Goal: Transaction & Acquisition: Purchase product/service

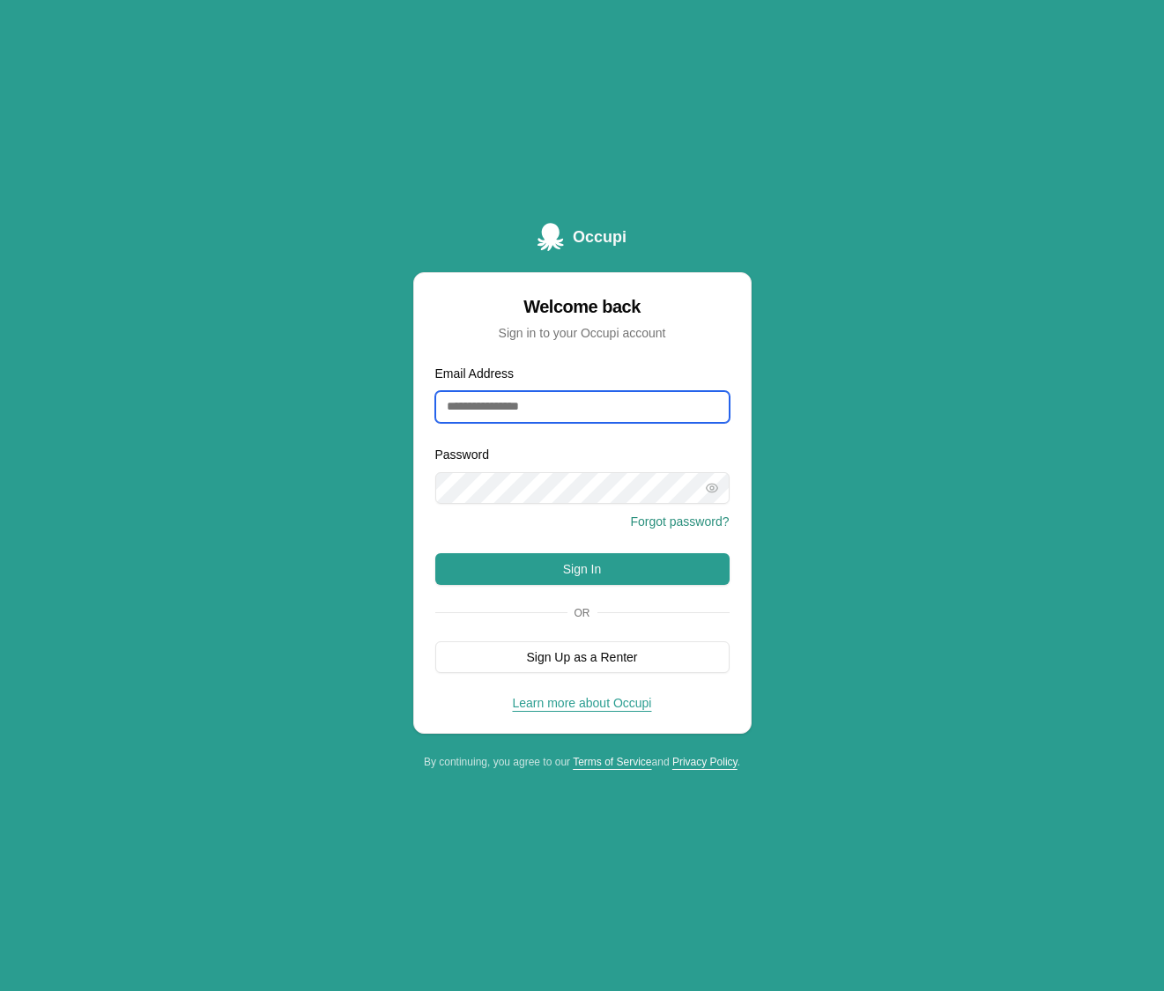
click at [516, 407] on input "Email Address" at bounding box center [582, 407] width 294 height 32
type input "**********"
click at [609, 564] on button "Sign In" at bounding box center [582, 569] width 294 height 32
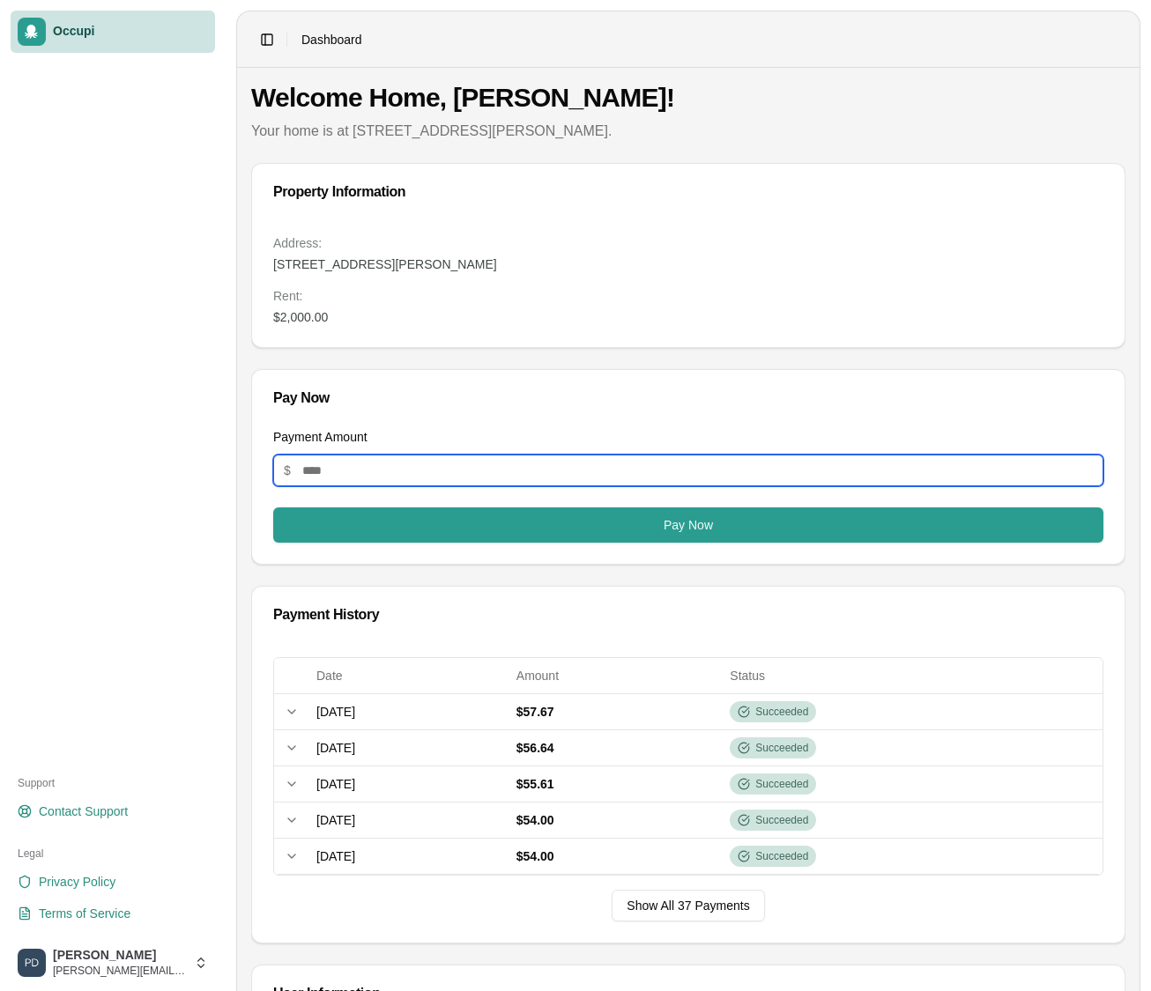
click at [504, 465] on input "Payment Amount" at bounding box center [688, 471] width 830 height 32
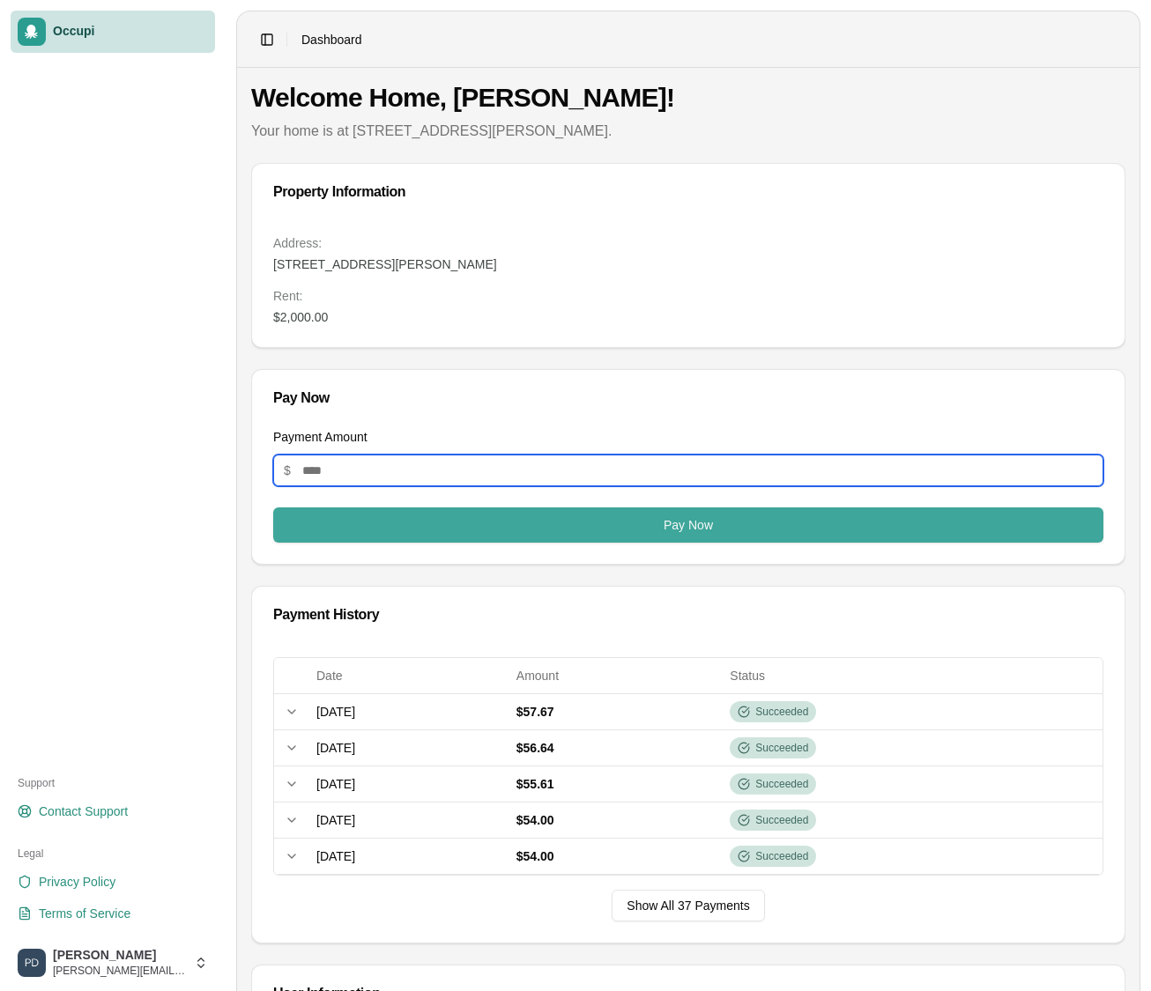
type input "**"
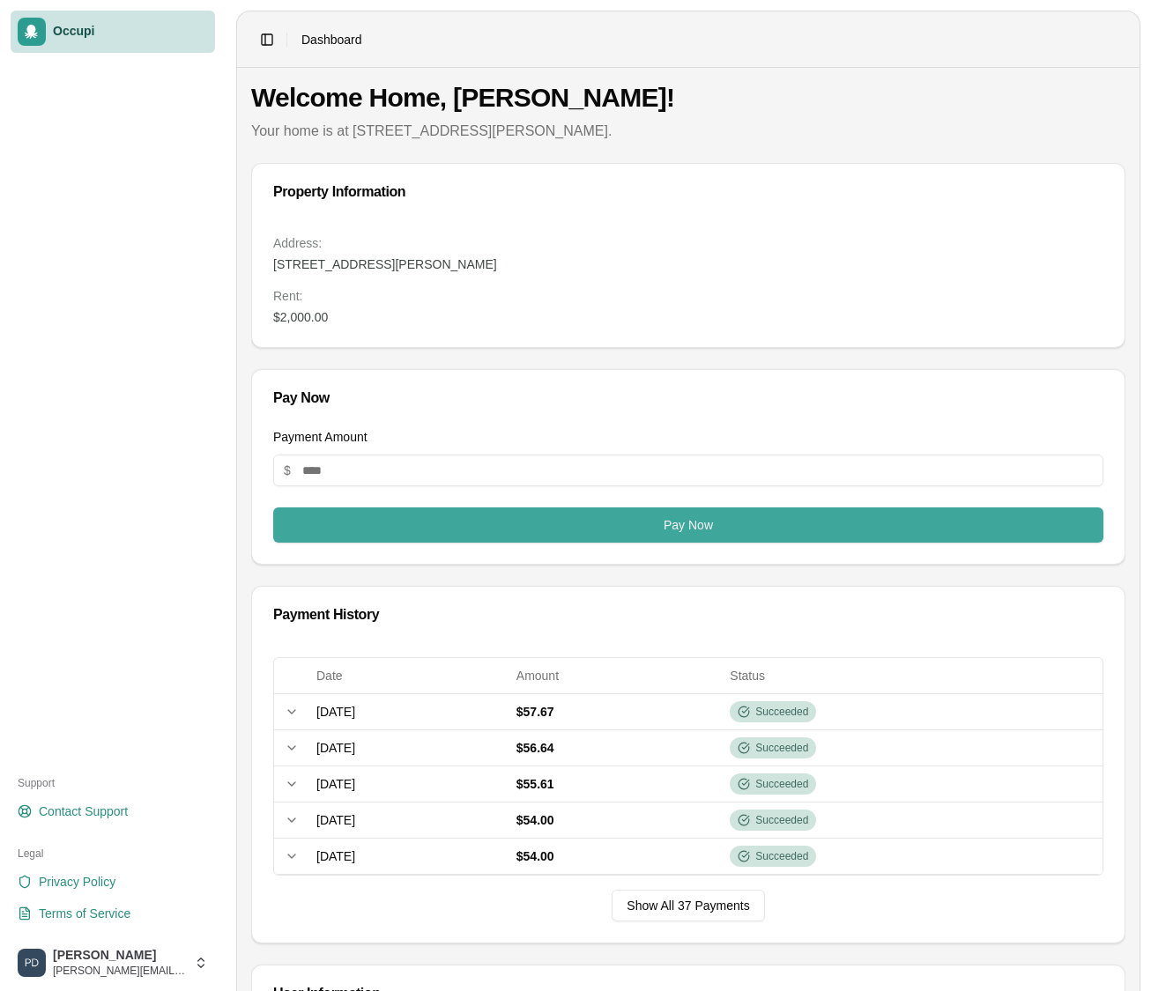
click at [575, 527] on button "Pay Now" at bounding box center [688, 525] width 830 height 35
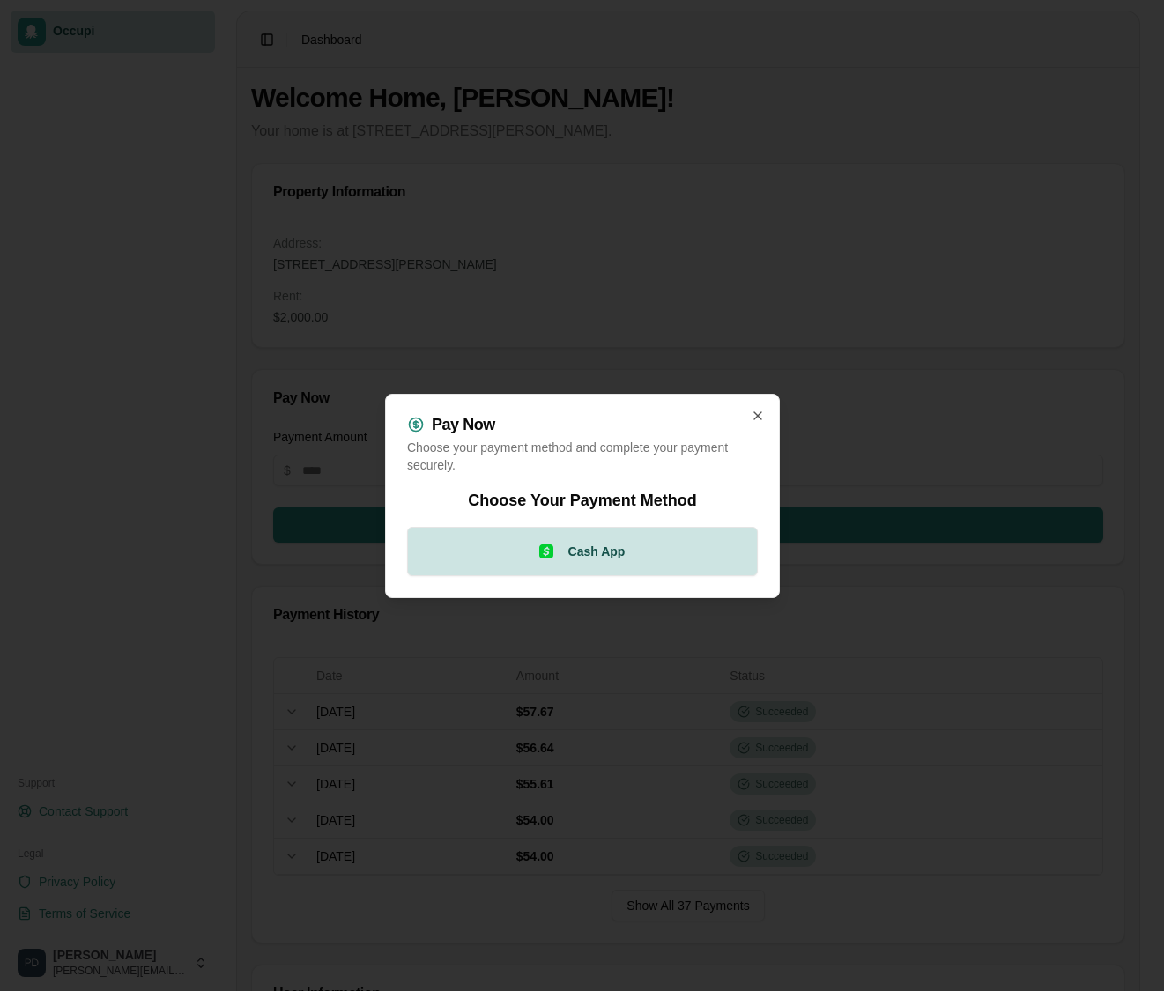
click at [575, 540] on button "Cash App" at bounding box center [582, 551] width 351 height 49
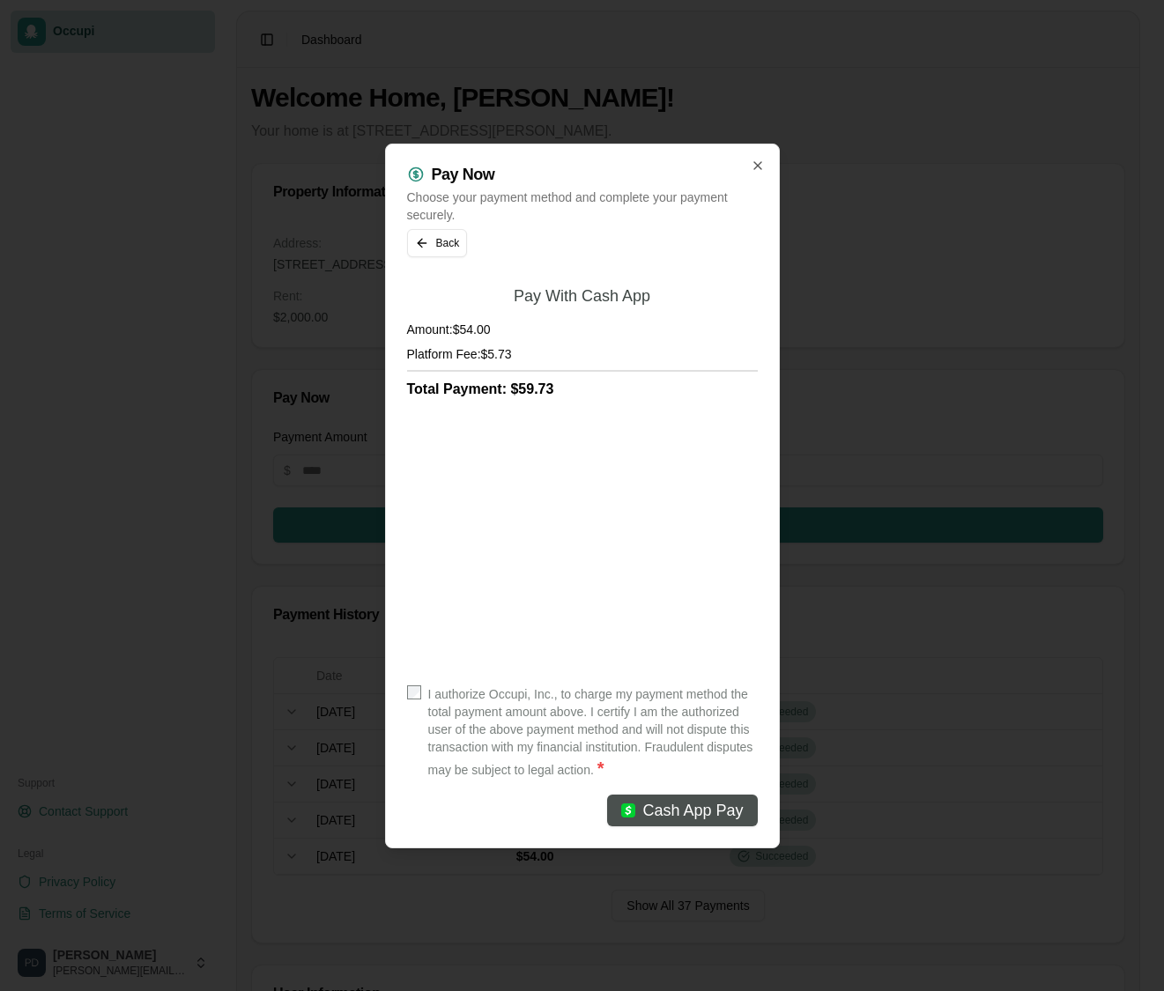
click at [672, 810] on span "Cash App Pay" at bounding box center [692, 810] width 100 height 25
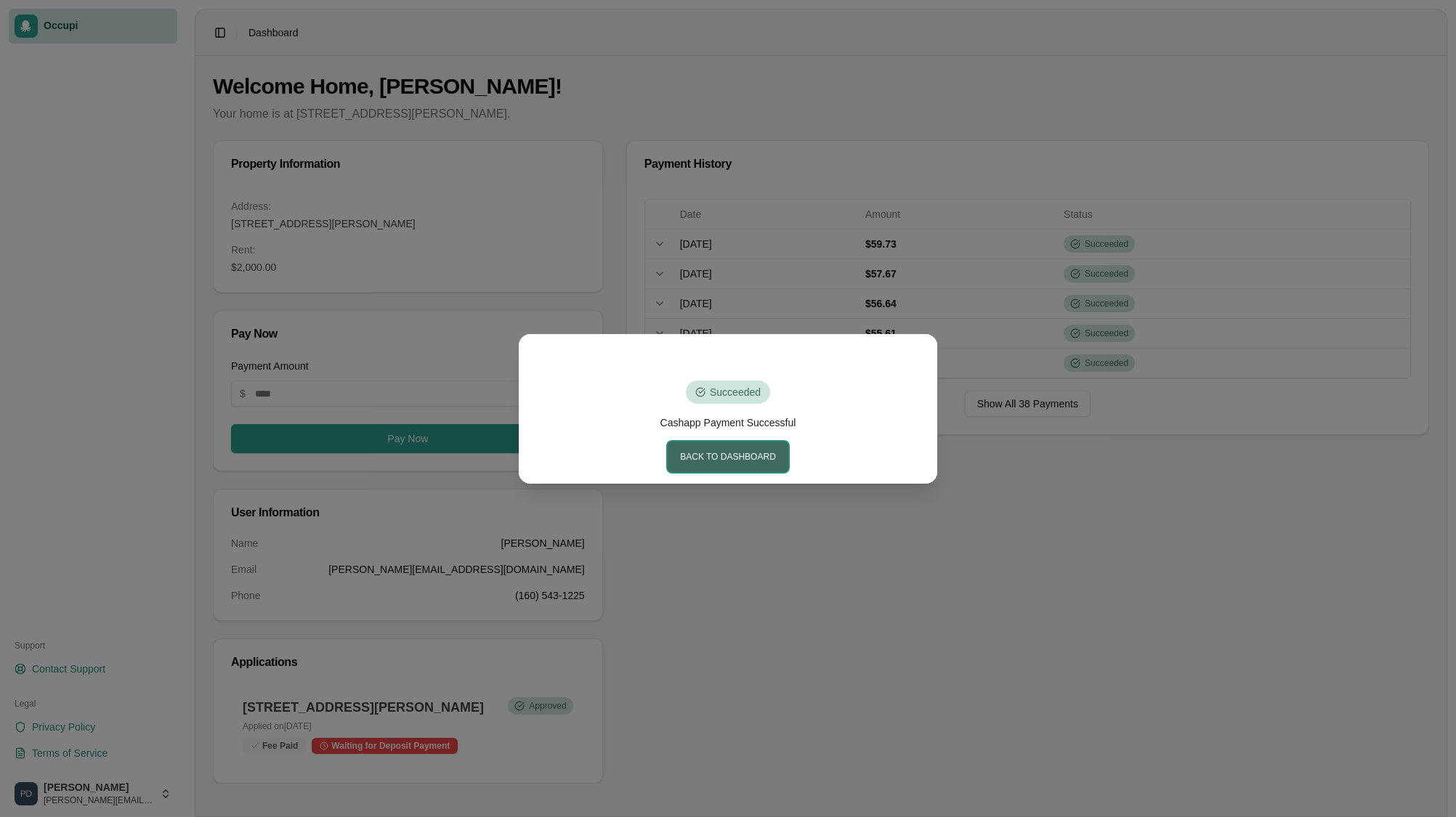
click at [704, 460] on button "Back to Dashboard" at bounding box center [728, 457] width 120 height 31
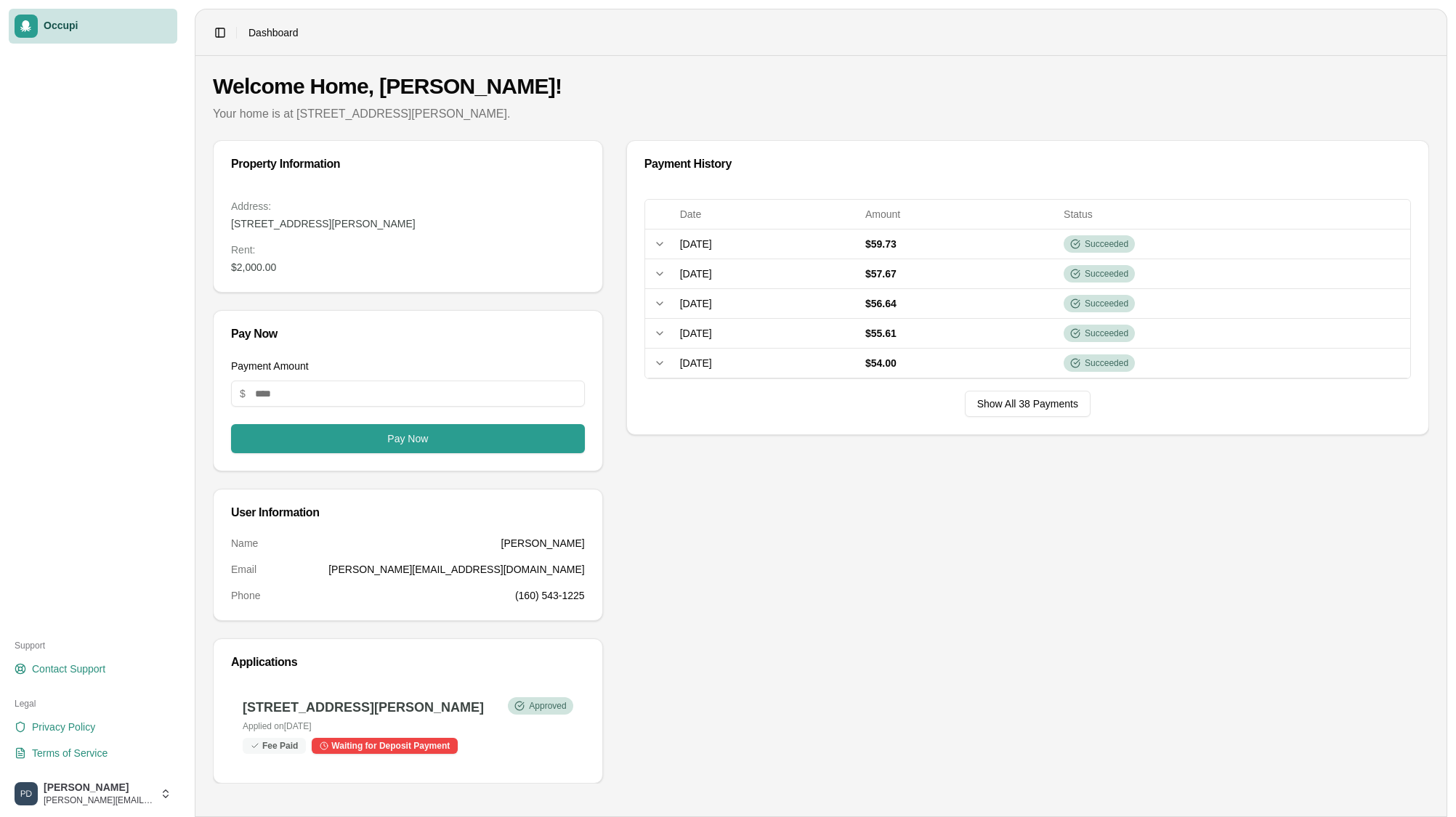
click at [35, 26] on div at bounding box center [26, 26] width 23 height 23
click at [64, 797] on html "Occupi Support Contact Support Legal Privacy Policy Terms of Service PAUL DADAH…" at bounding box center [728, 408] width 1456 height 817
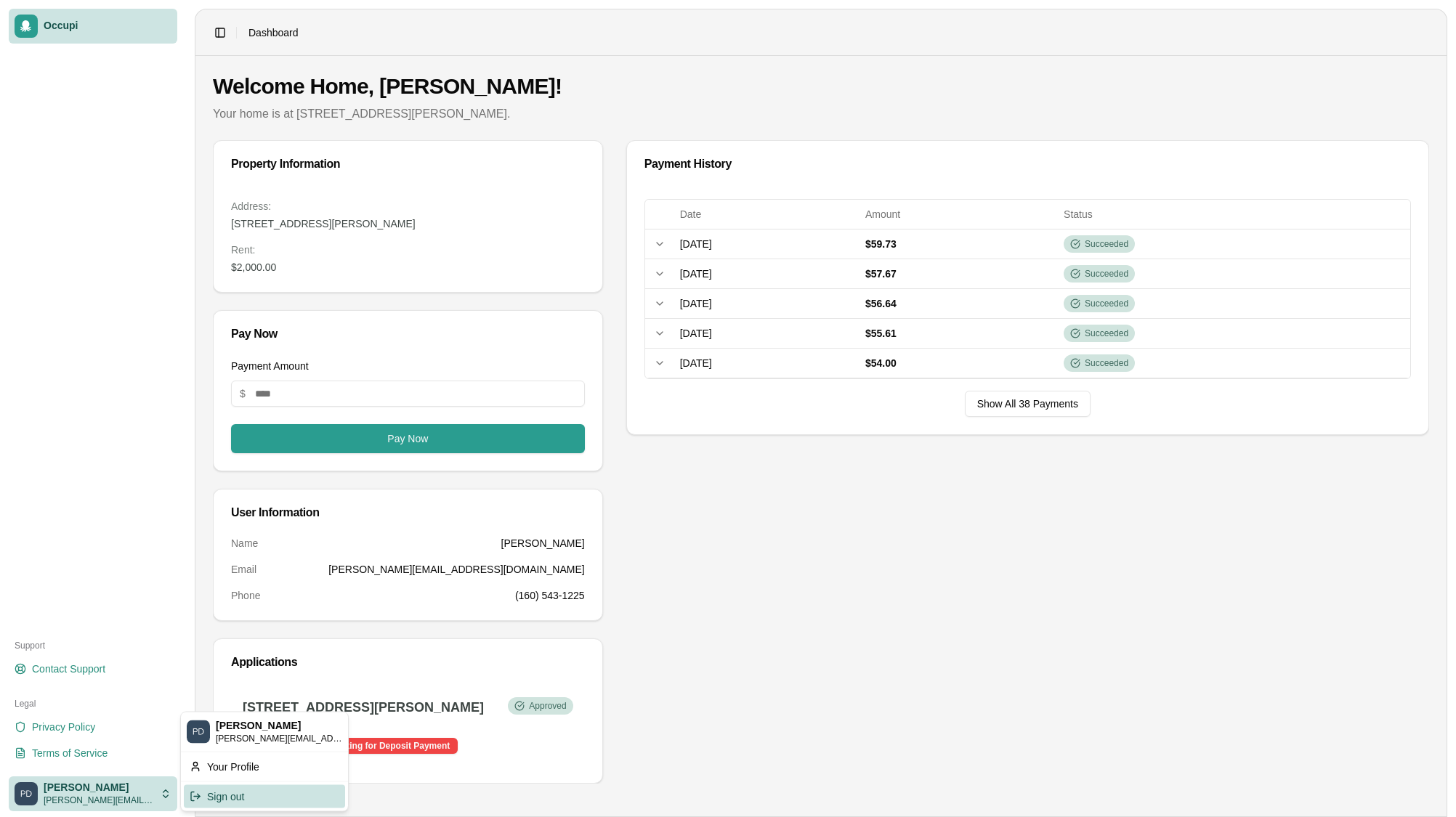
click at [247, 794] on div "Sign out" at bounding box center [265, 796] width 162 height 23
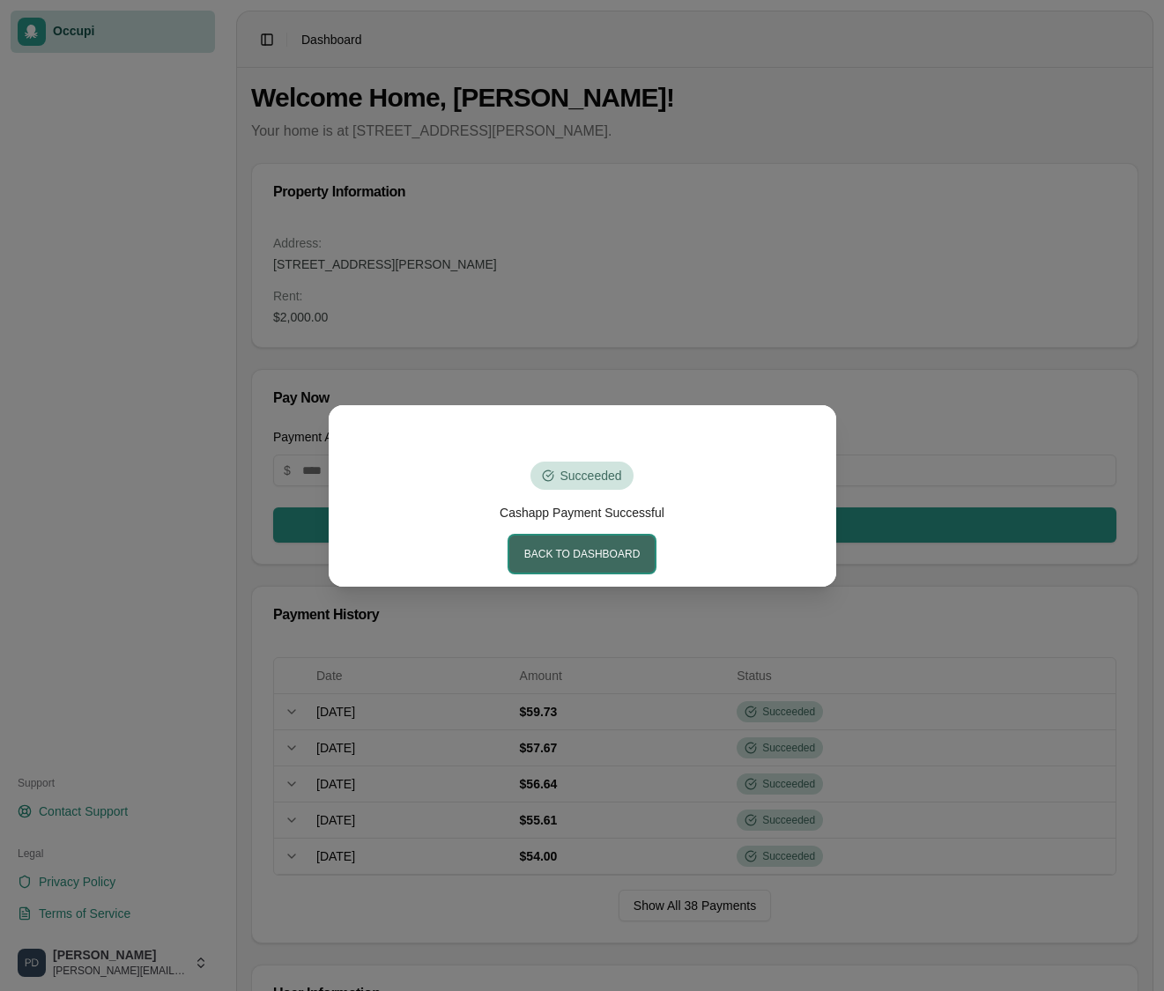
click at [583, 561] on button "Back to Dashboard" at bounding box center [582, 554] width 146 height 37
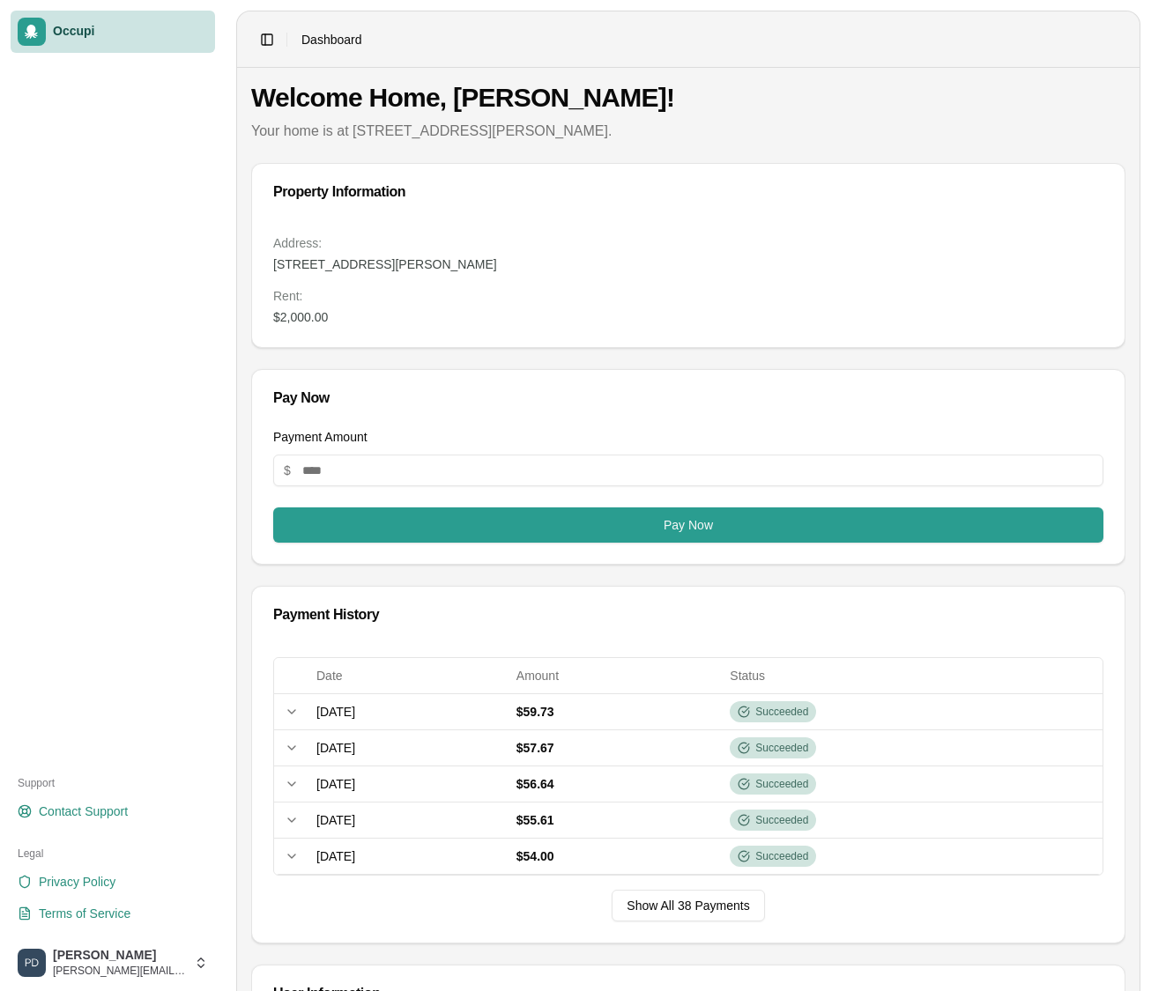
click at [84, 41] on link "Occupi" at bounding box center [113, 32] width 204 height 42
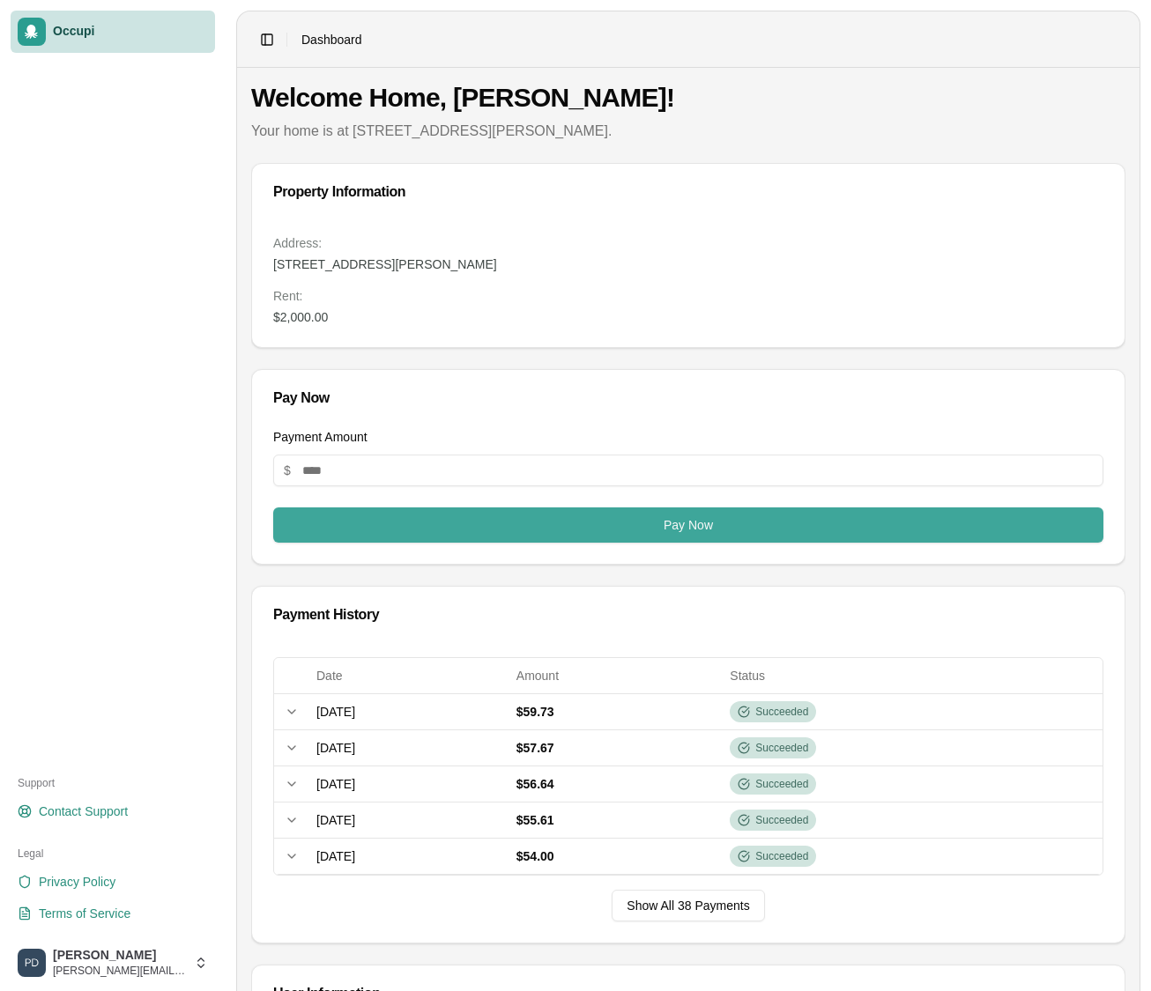
click at [675, 521] on button "Pay Now" at bounding box center [688, 525] width 830 height 35
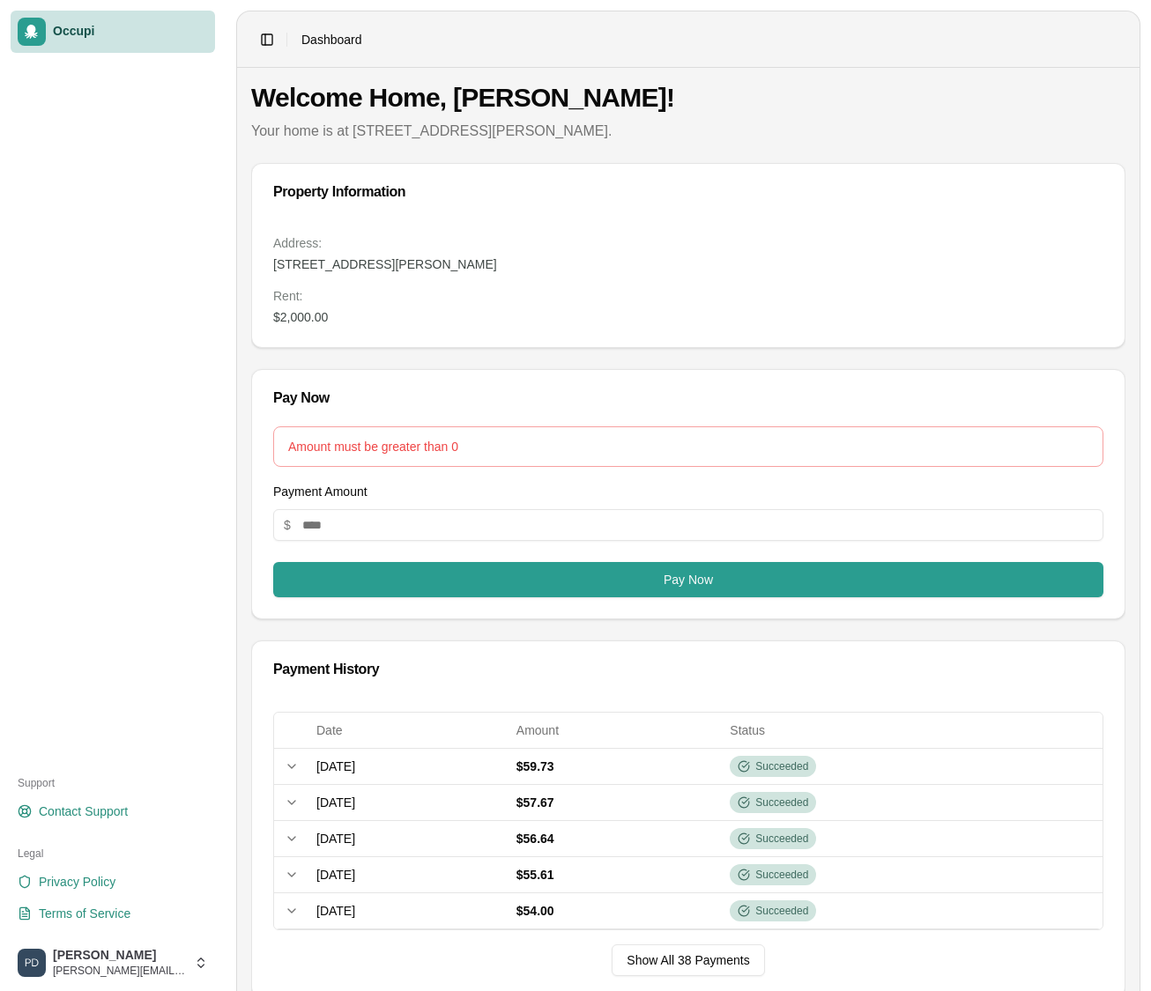
click at [307, 29] on header "Toggle Sidebar Dashboard" at bounding box center [688, 39] width 902 height 56
click at [328, 39] on span "Dashboard" at bounding box center [331, 40] width 61 height 18
click at [271, 38] on button "Toggle Sidebar" at bounding box center [267, 39] width 25 height 25
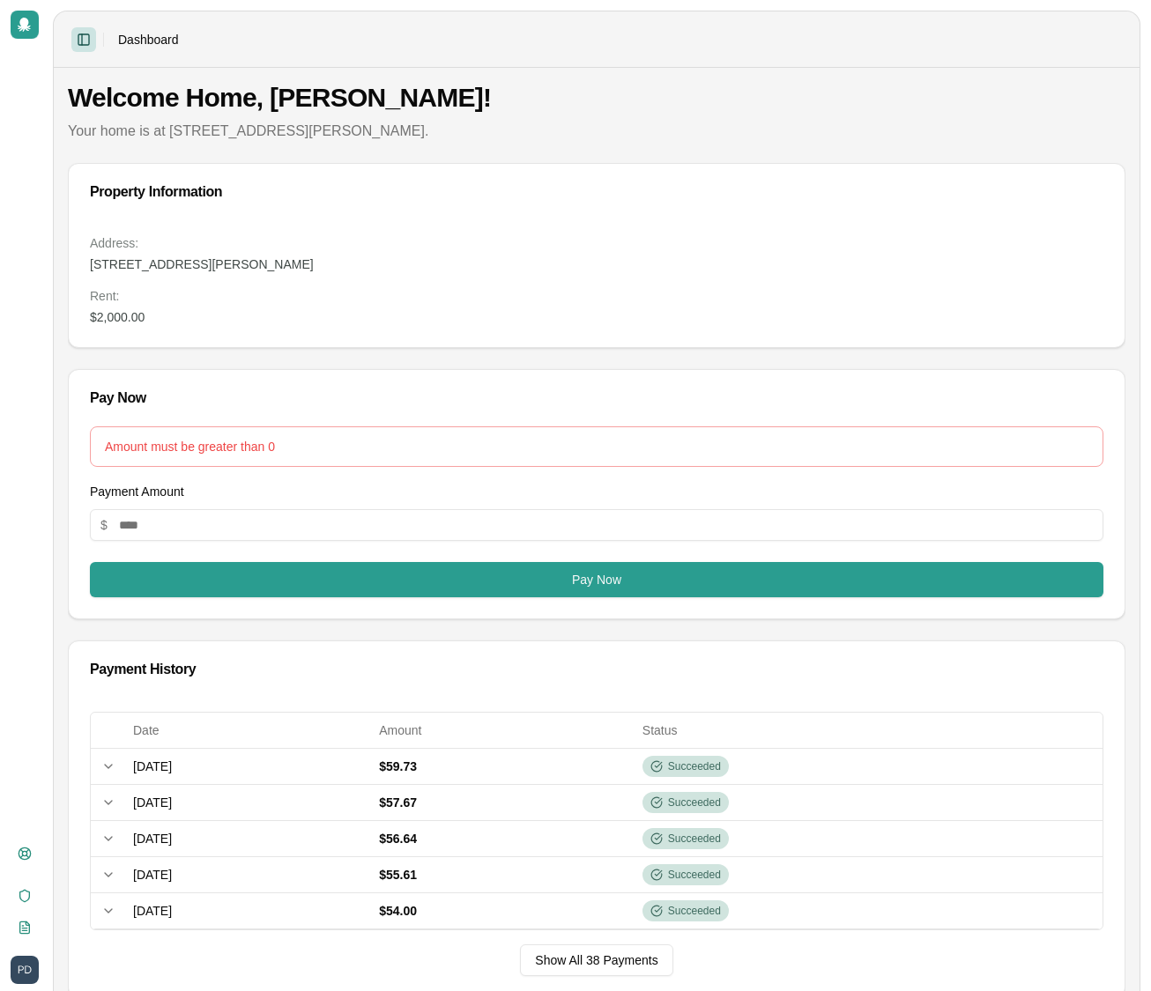
click at [88, 41] on button "Toggle Sidebar" at bounding box center [83, 39] width 25 height 25
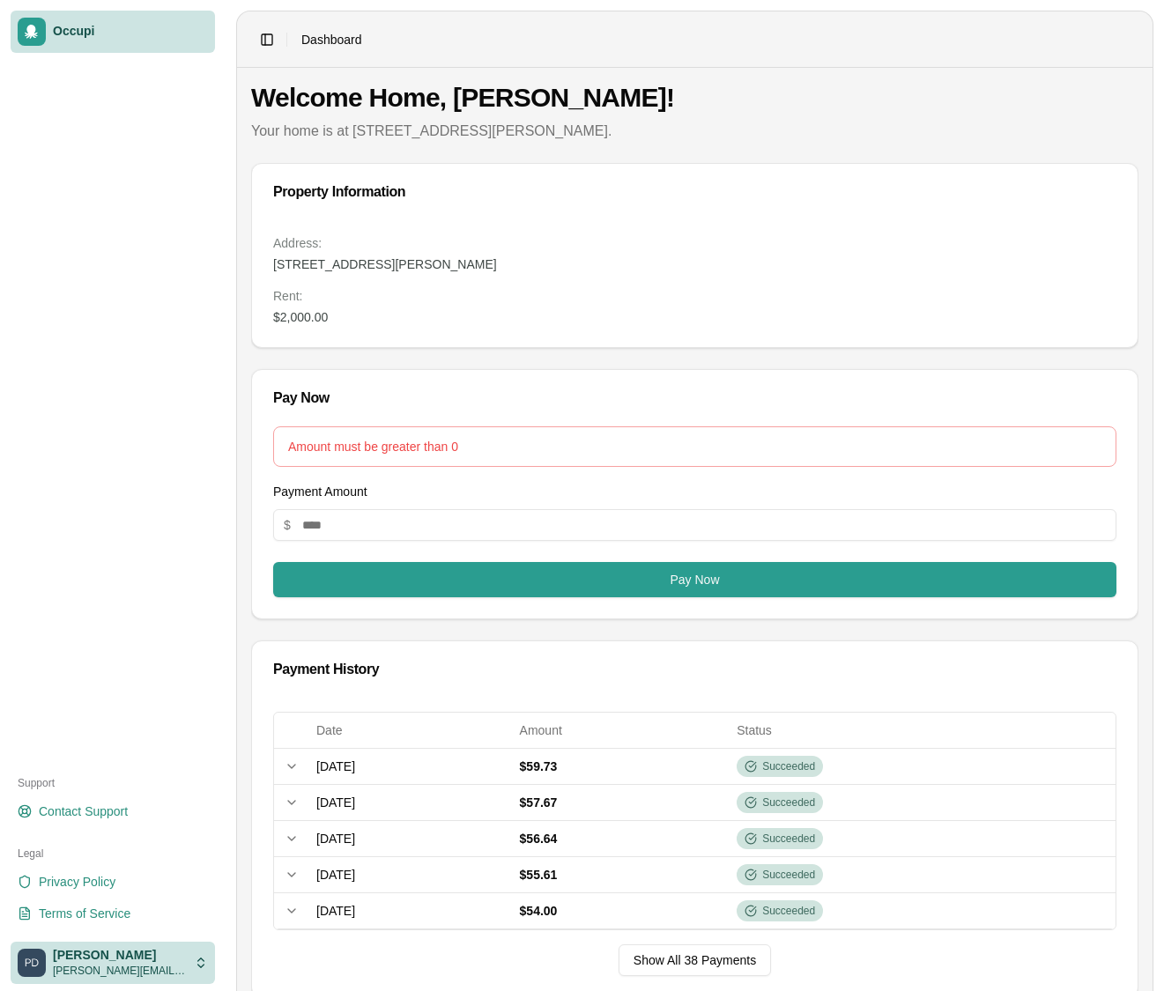
click at [83, 956] on html "Occupi Support Contact Support Legal Privacy Policy Terms of Service PAUL DADAH…" at bounding box center [582, 495] width 1164 height 991
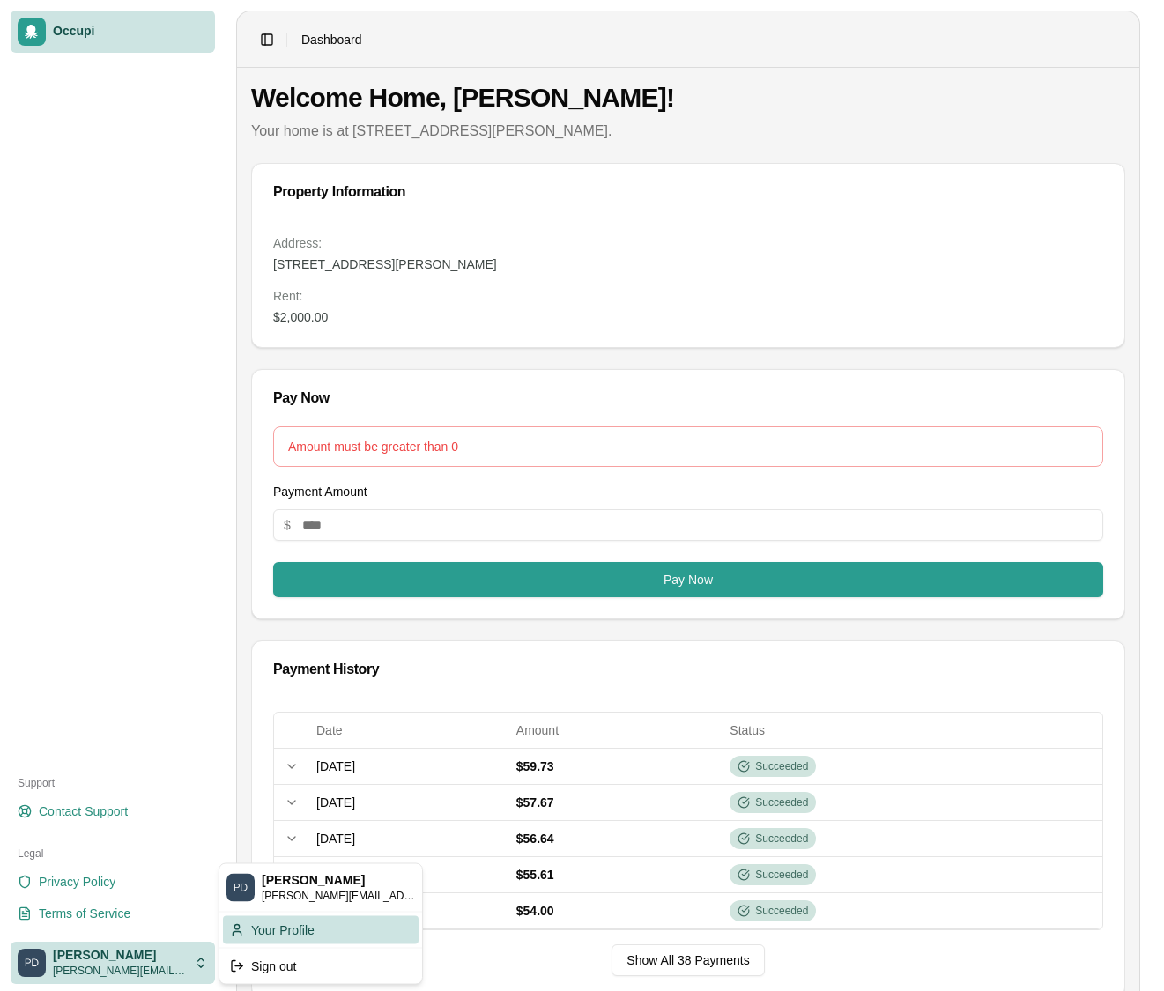
click at [338, 927] on div "Your Profile" at bounding box center [321, 930] width 196 height 28
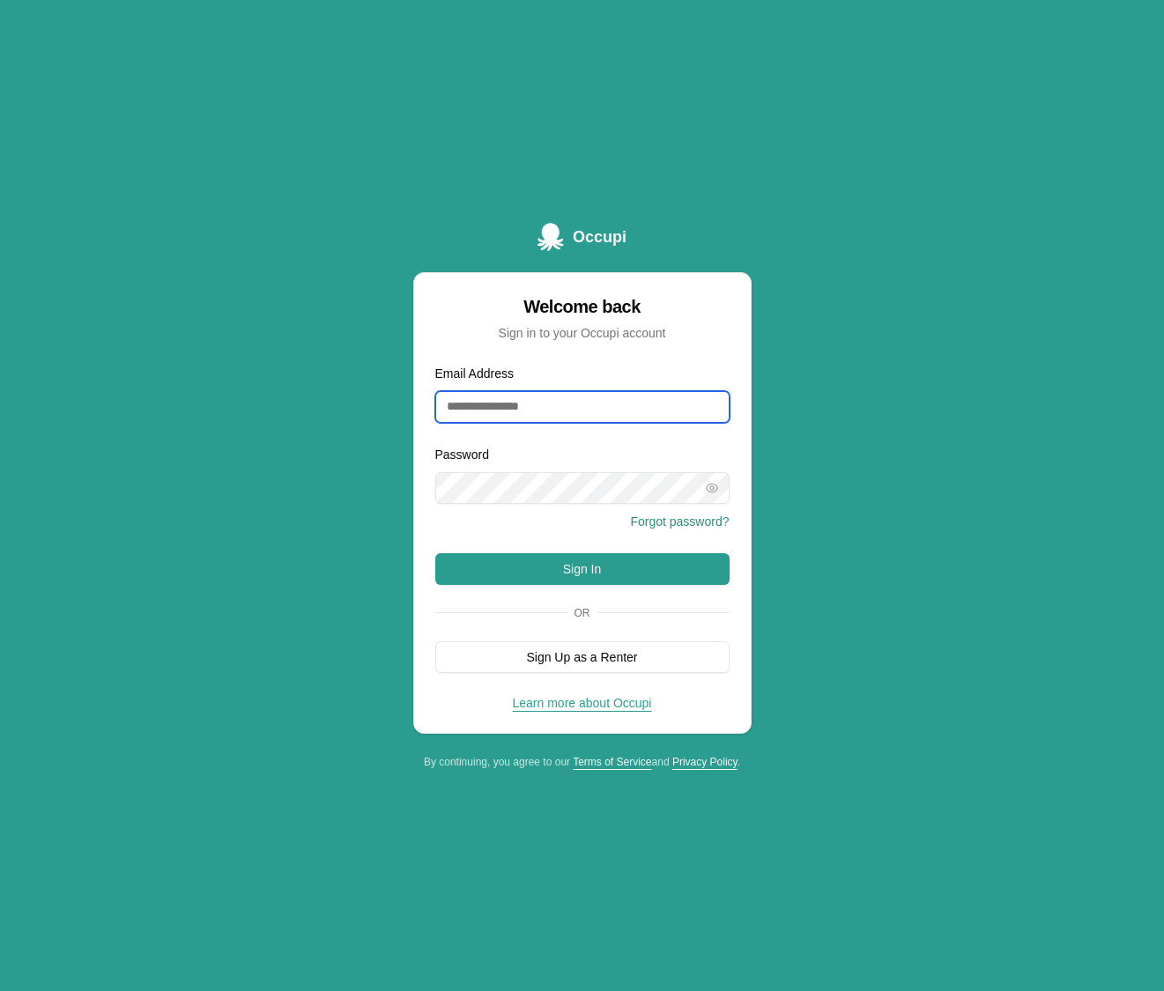
click at [628, 415] on input "Email Address" at bounding box center [582, 407] width 294 height 32
type input "**********"
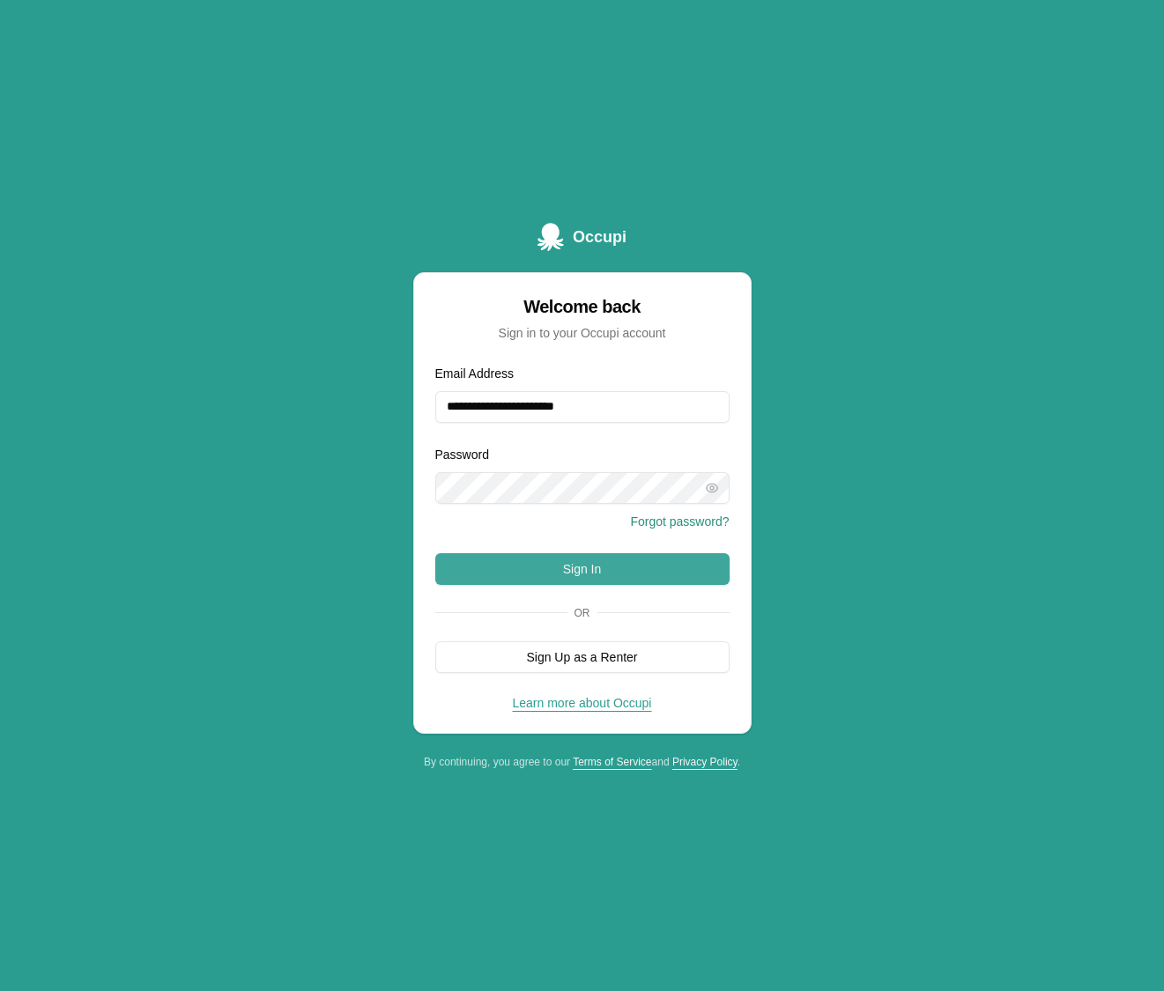
click at [616, 569] on button "Sign In" at bounding box center [582, 569] width 294 height 32
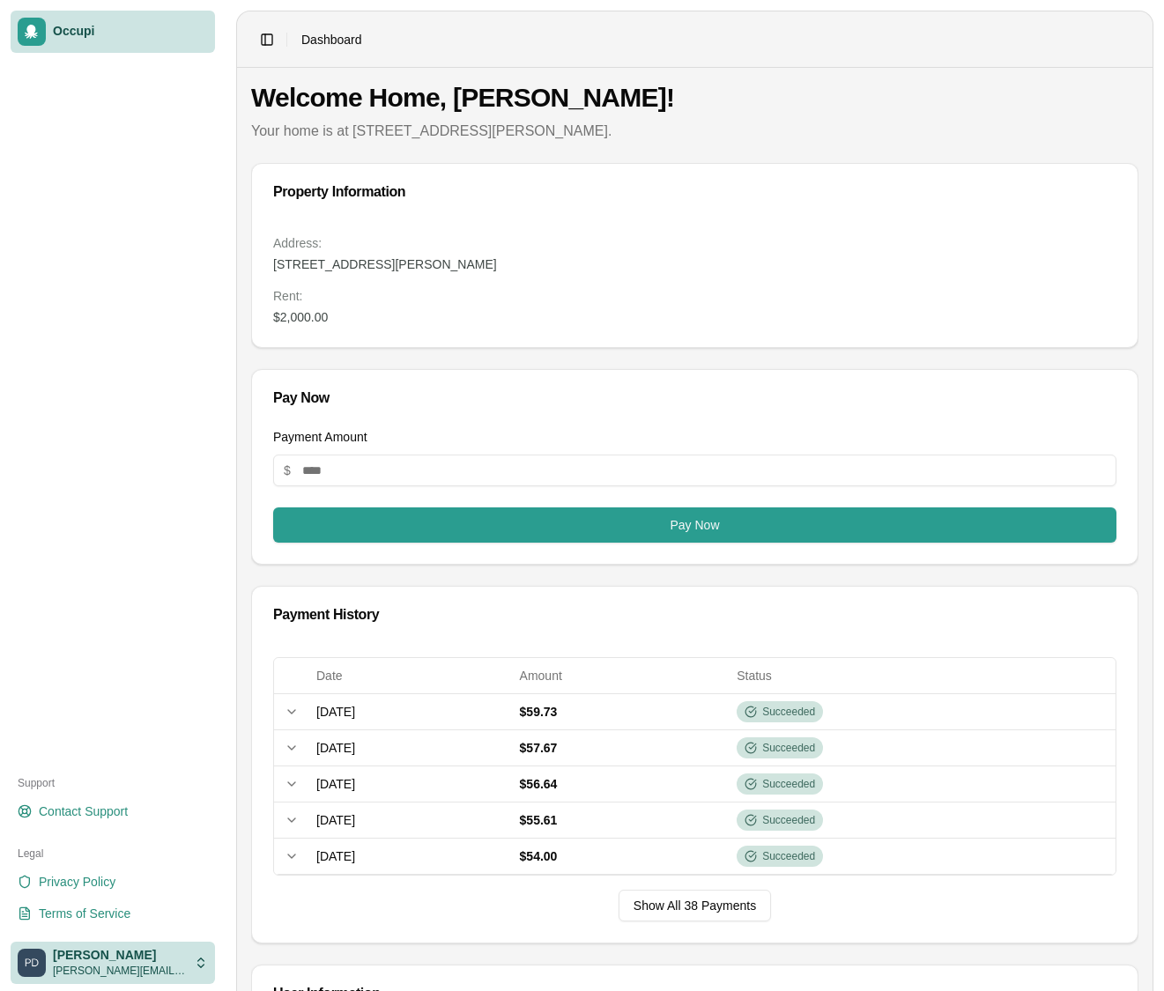
click at [120, 954] on html "Occupi Support Contact Support Legal Privacy Policy Terms of Service [PERSON_NA…" at bounding box center [582, 495] width 1164 height 991
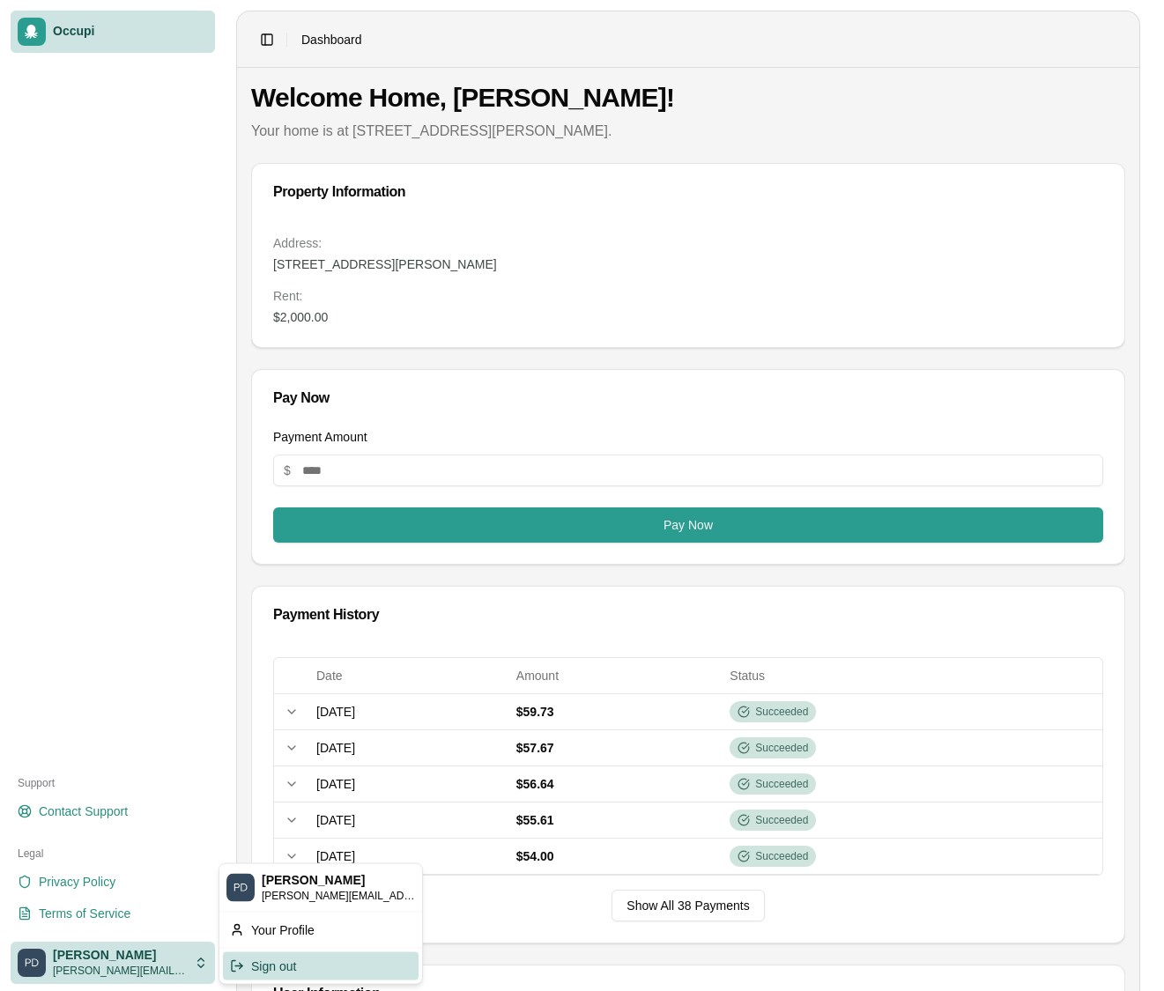
click at [287, 961] on div "Sign out" at bounding box center [321, 966] width 196 height 28
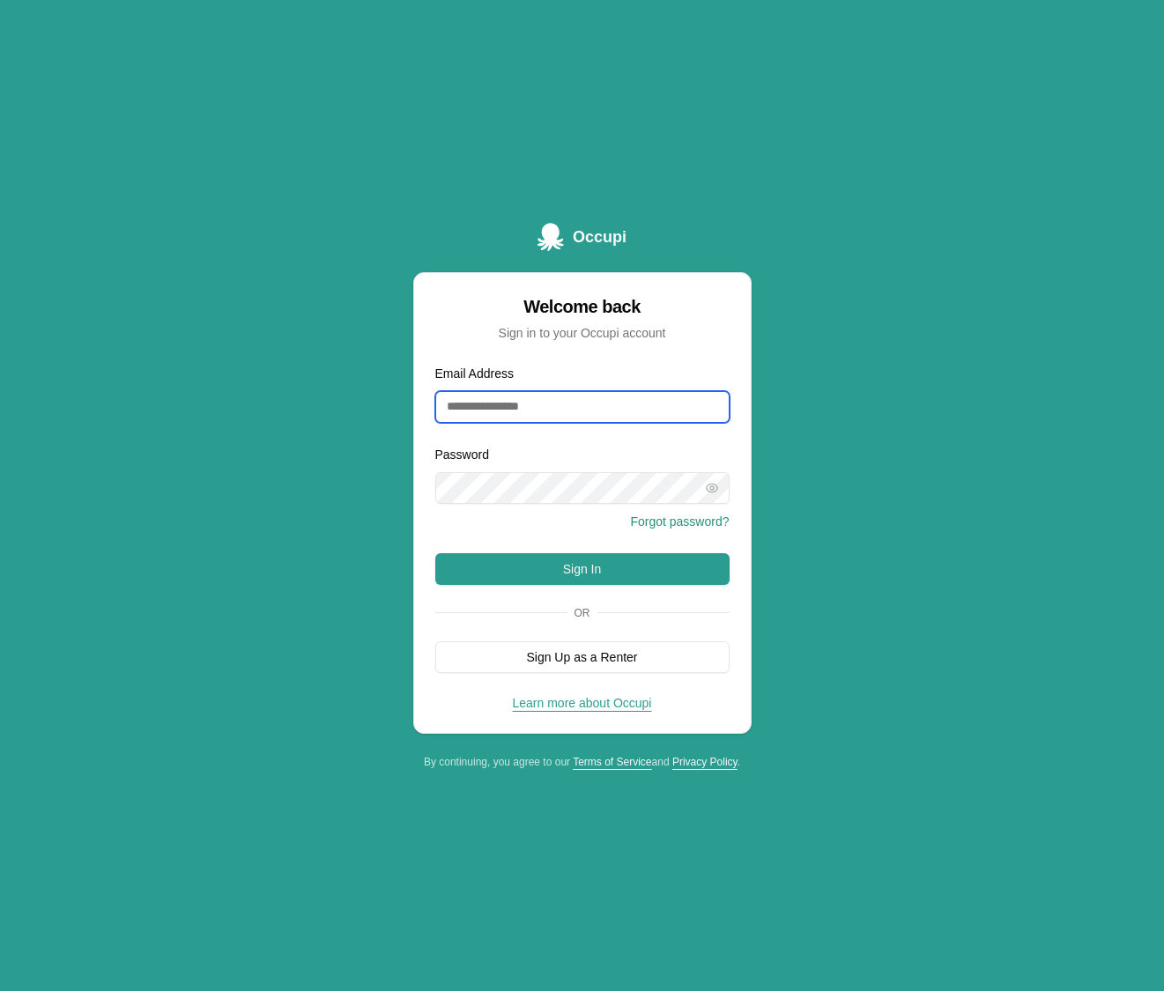
click at [475, 405] on input "Email Address" at bounding box center [582, 407] width 294 height 32
type input "**********"
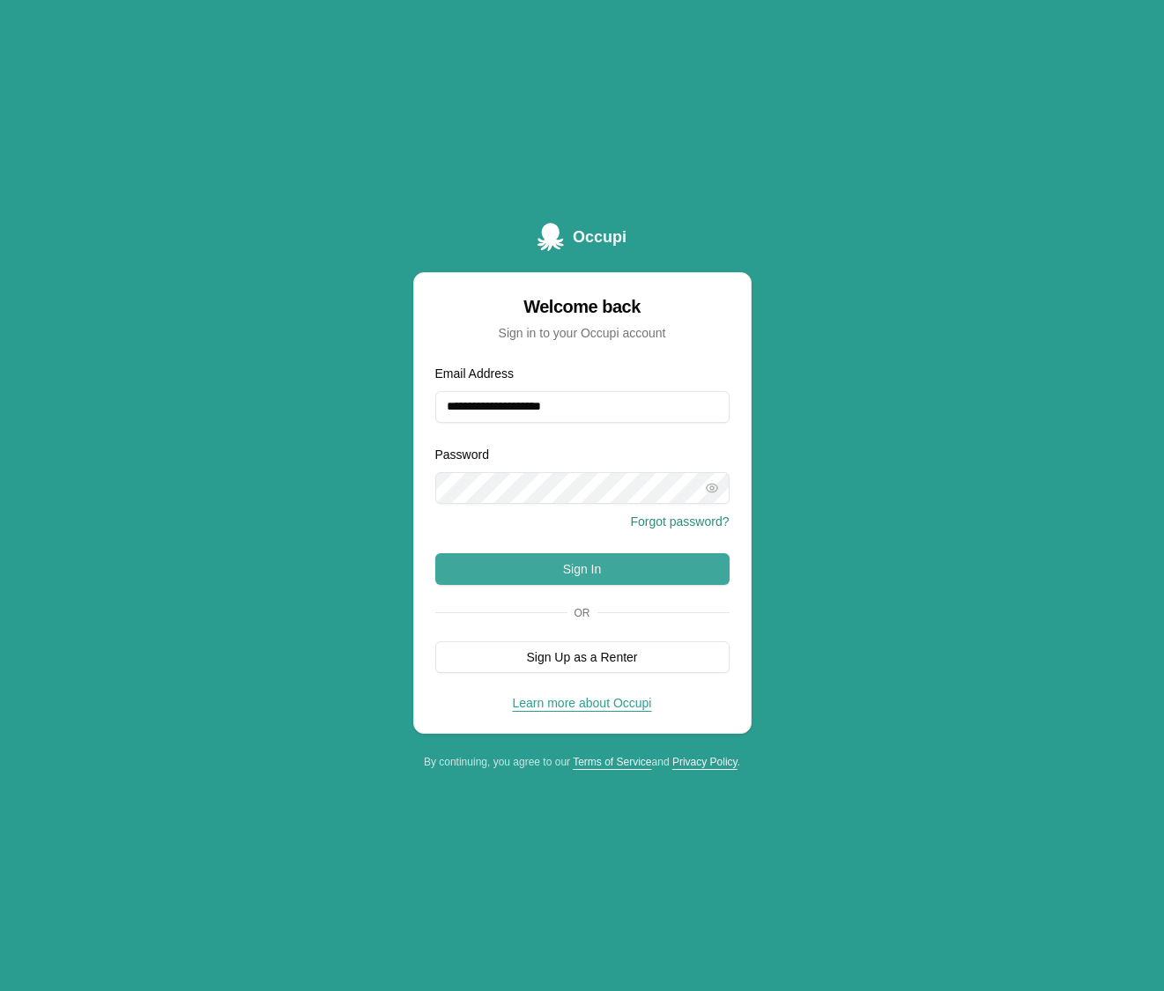
click at [601, 567] on button "Sign In" at bounding box center [582, 569] width 294 height 32
